Goal: Information Seeking & Learning: Learn about a topic

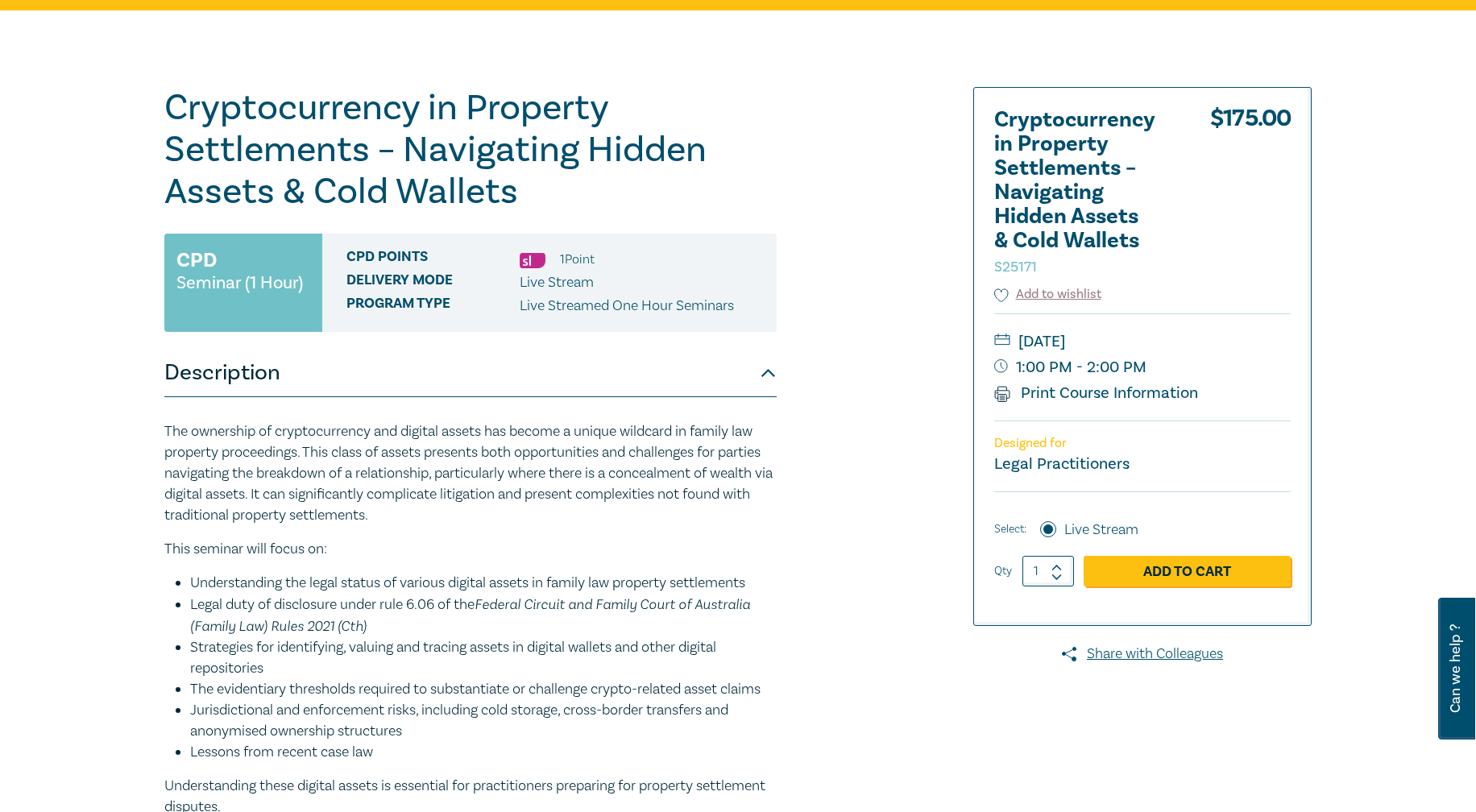
scroll to position [81, 0]
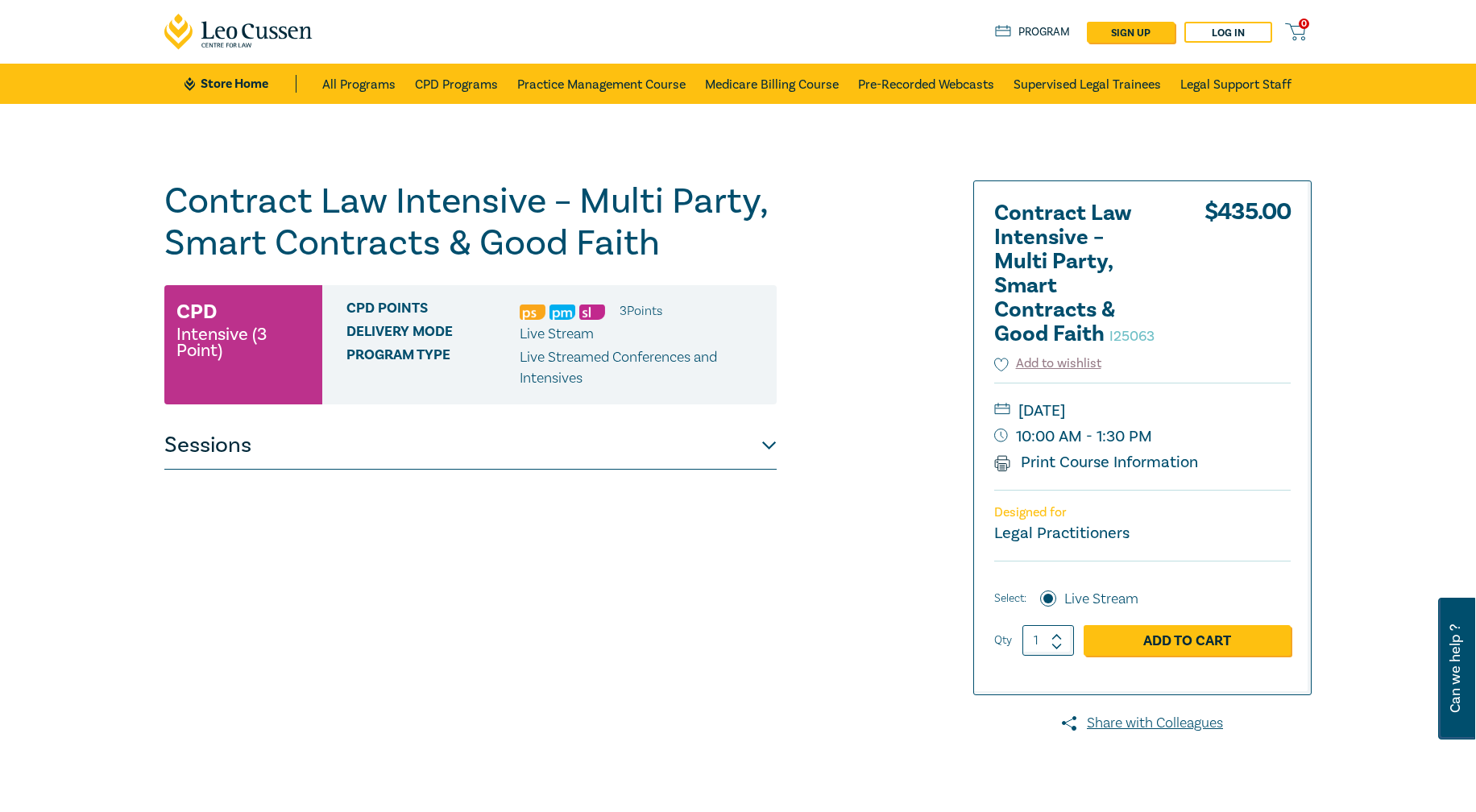
click at [765, 449] on button "Sessions" at bounding box center [471, 445] width 613 height 48
